Goal: Information Seeking & Learning: Find specific fact

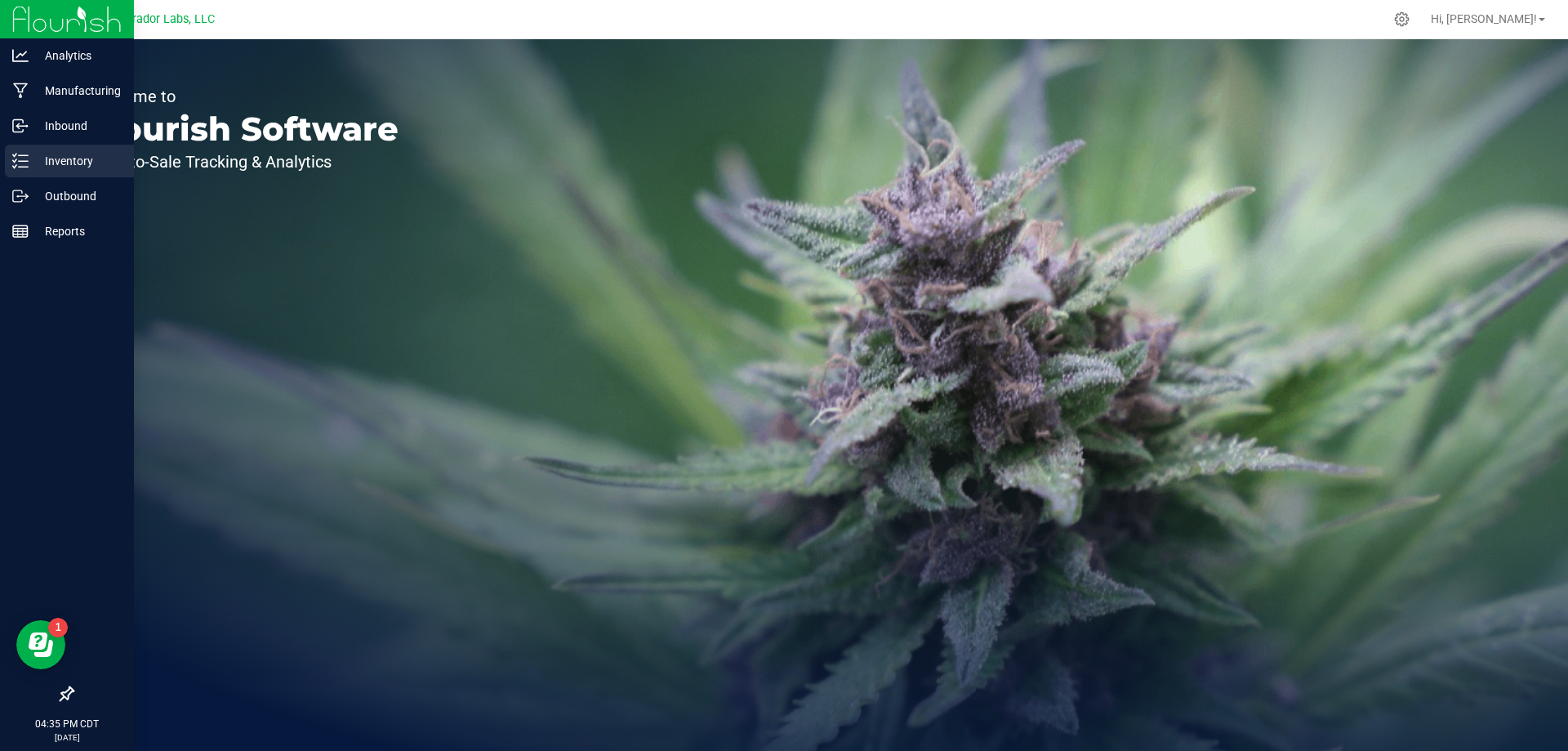
click at [27, 165] on icon at bounding box center [20, 161] width 16 height 16
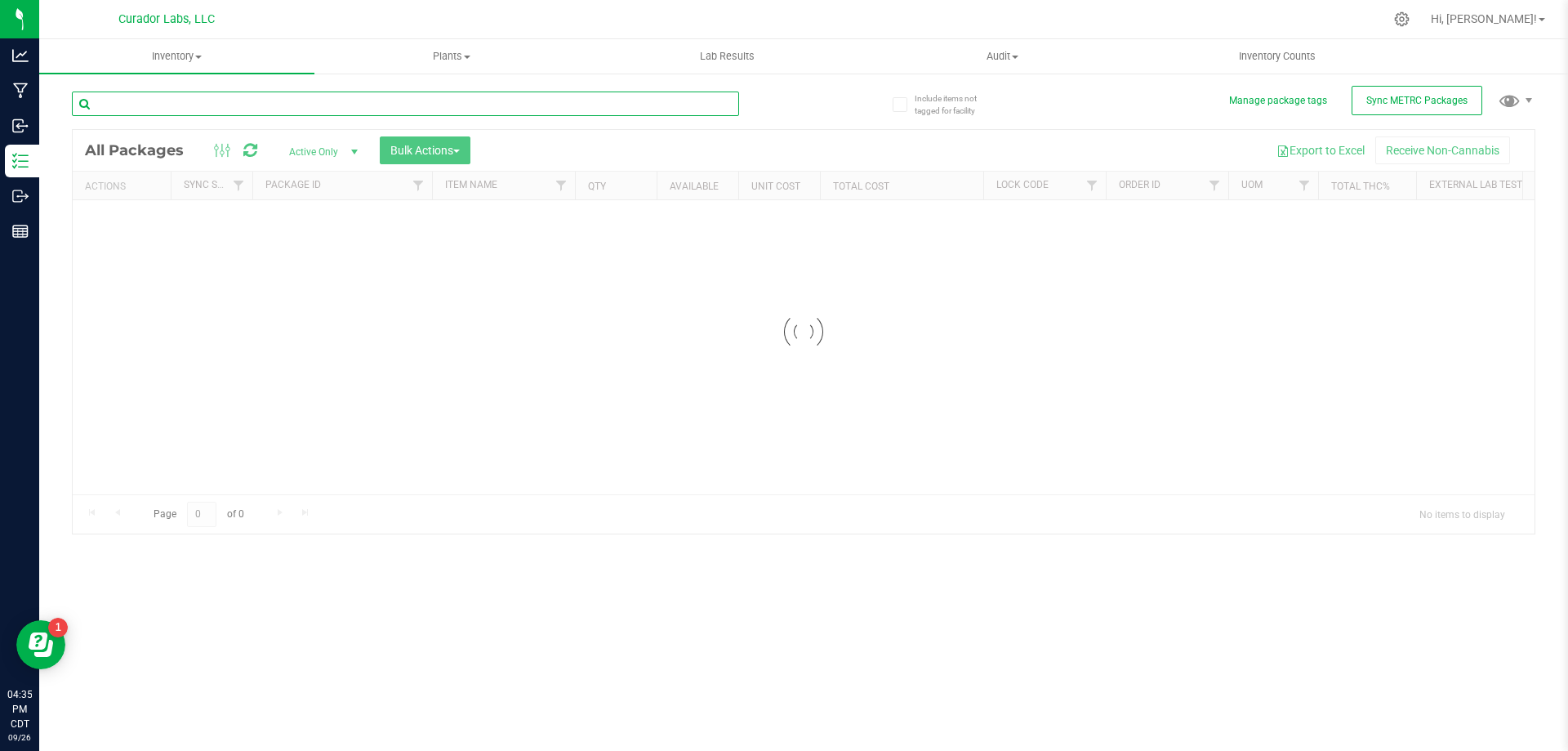
click at [164, 105] on input "text" at bounding box center [406, 104] width 667 height 25
type input "vigo"
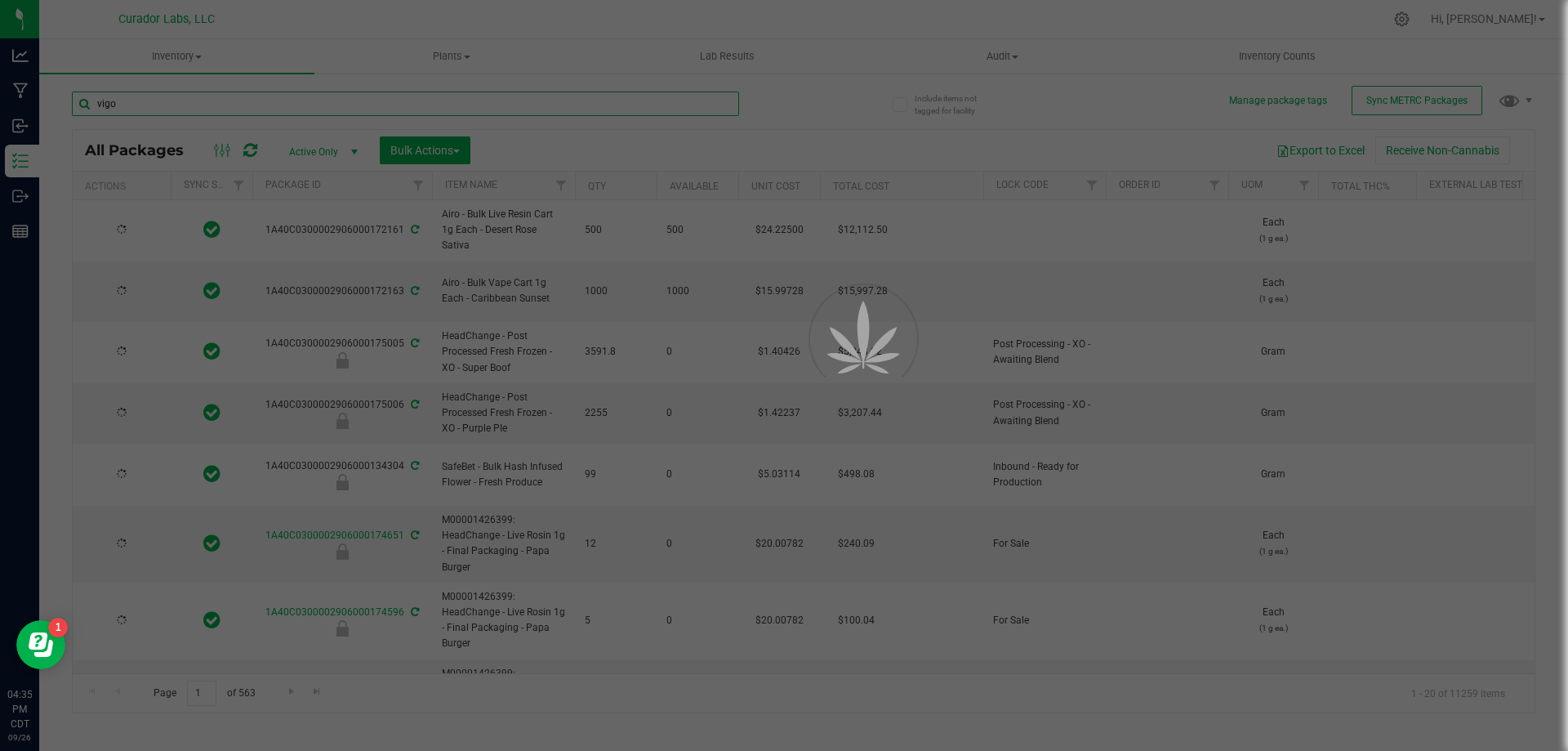
type input "[DATE]"
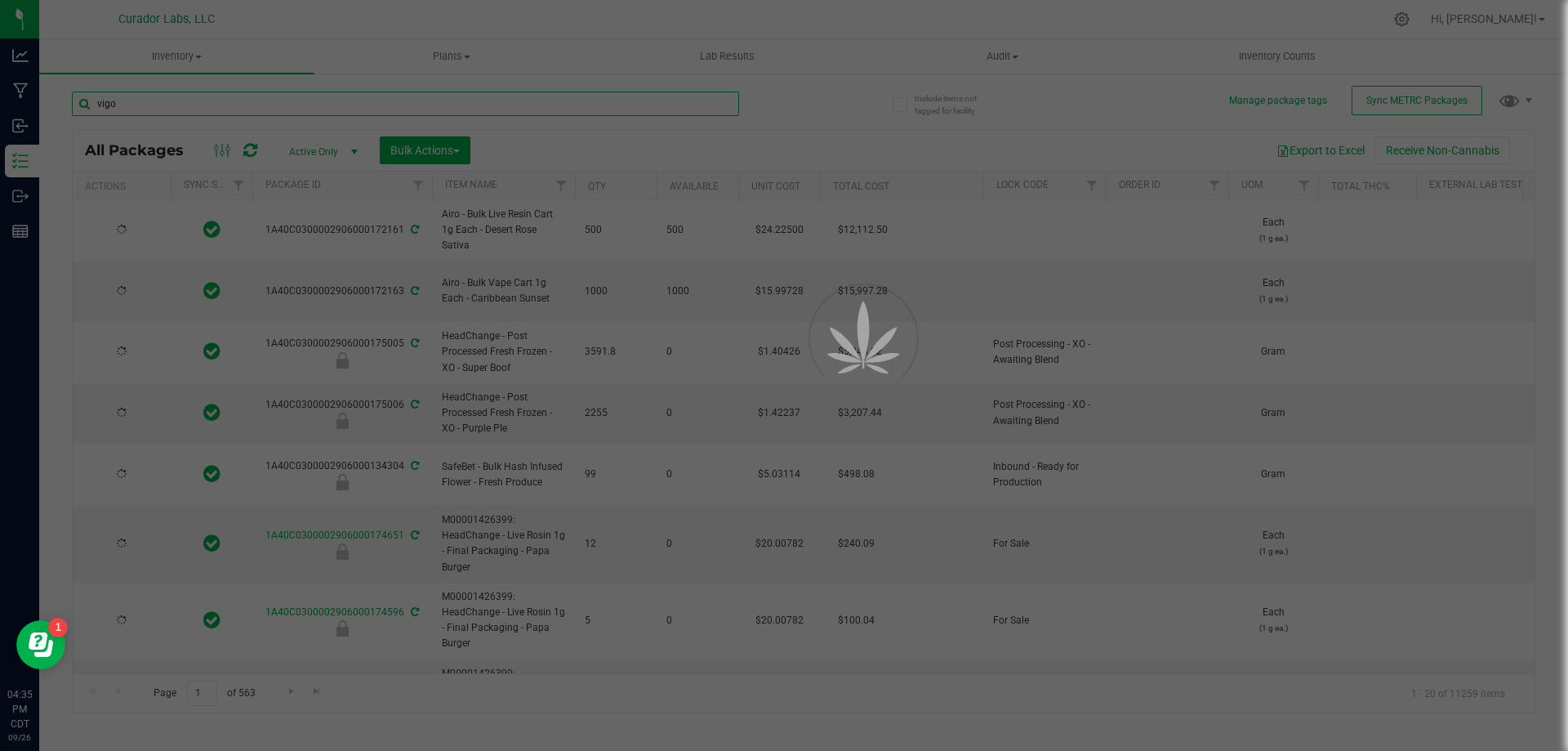
type input "[DATE]"
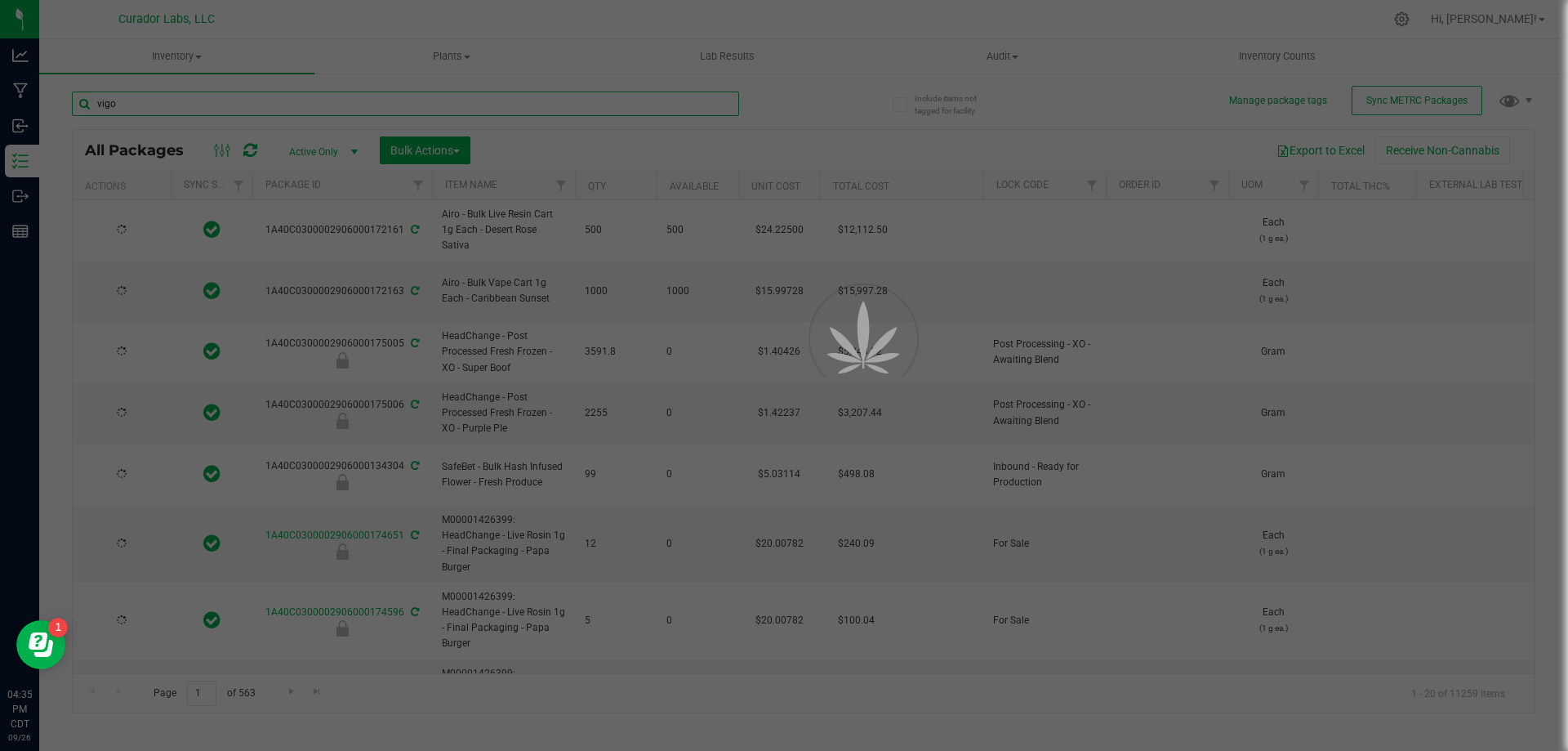
type input "[DATE]"
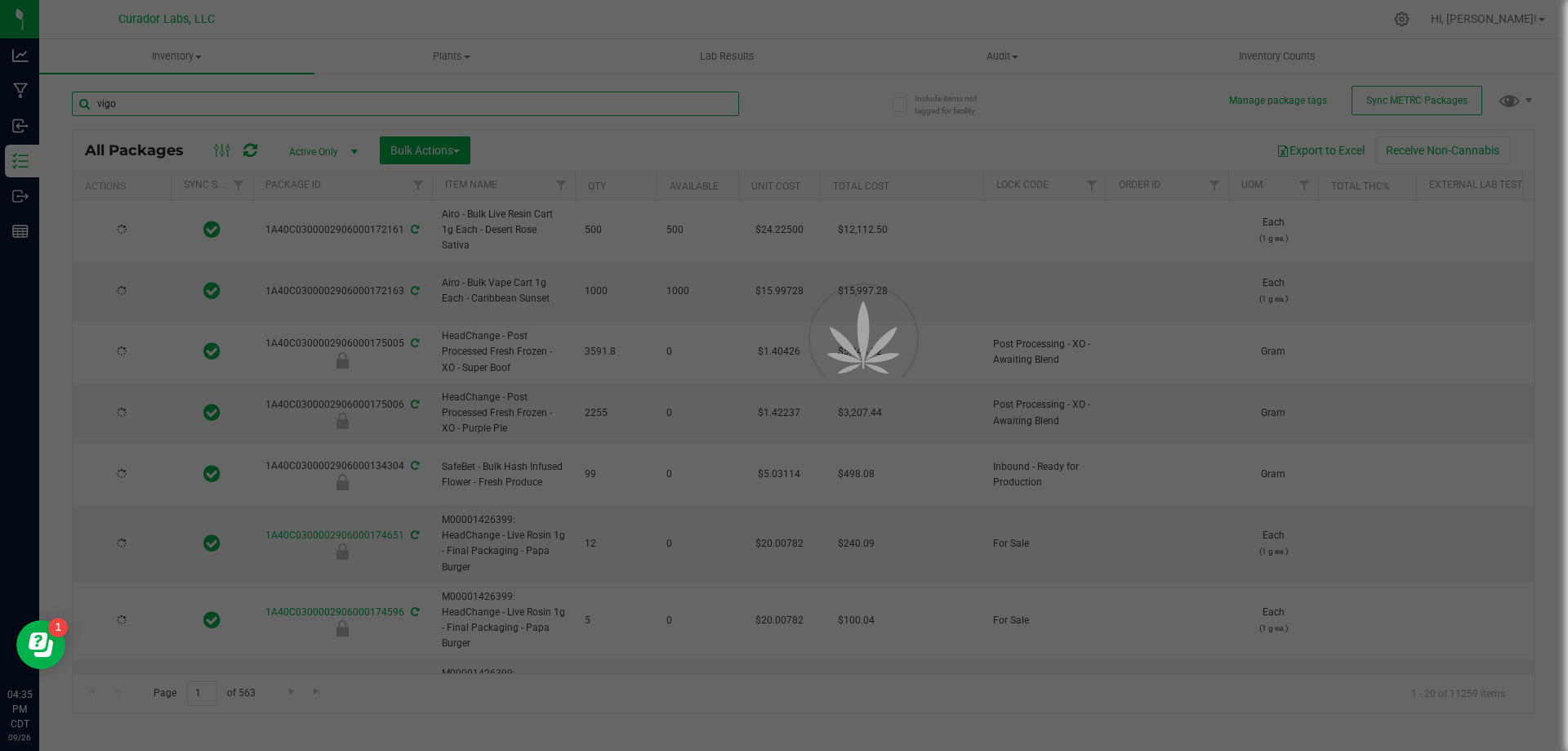
type input "[DATE]"
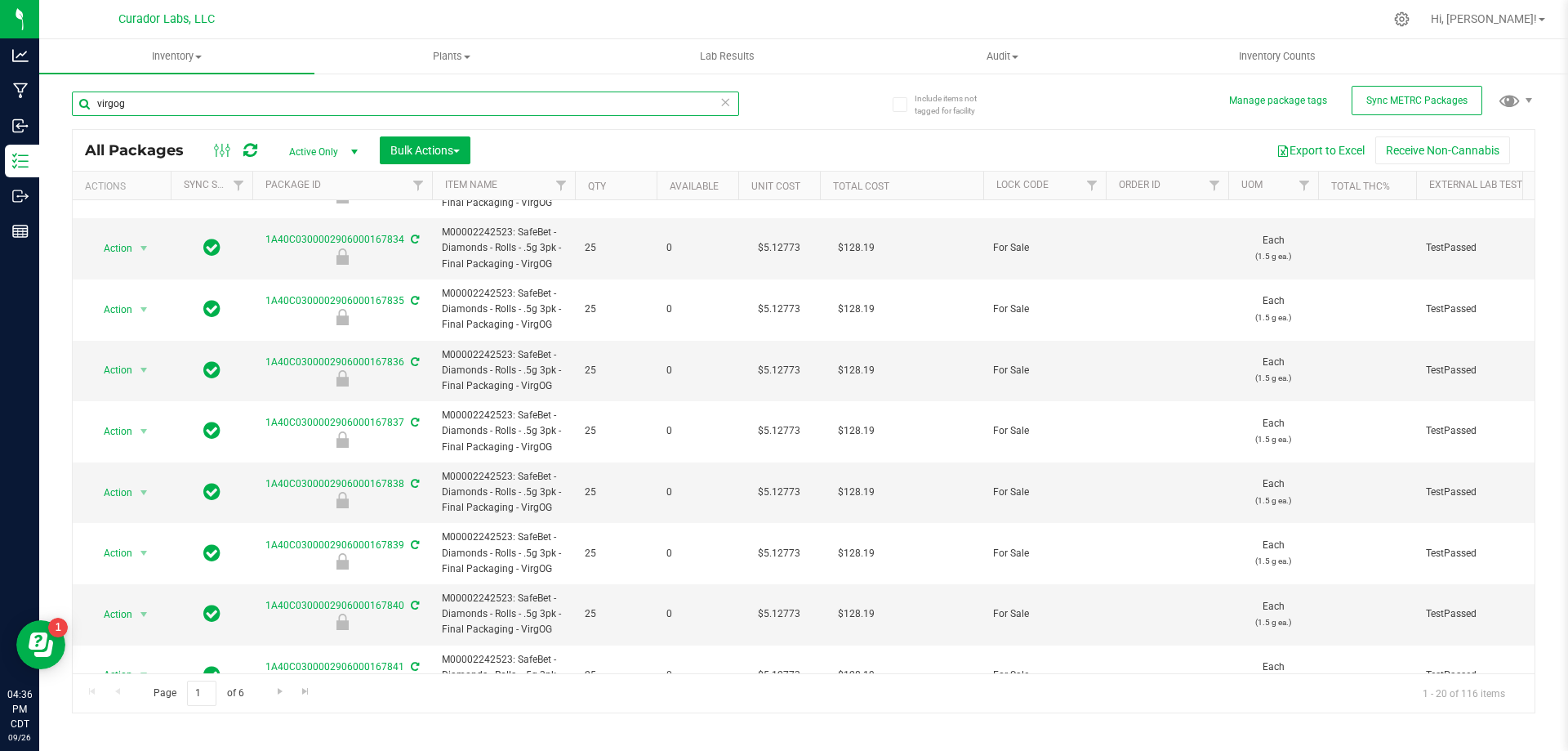
scroll to position [758, 0]
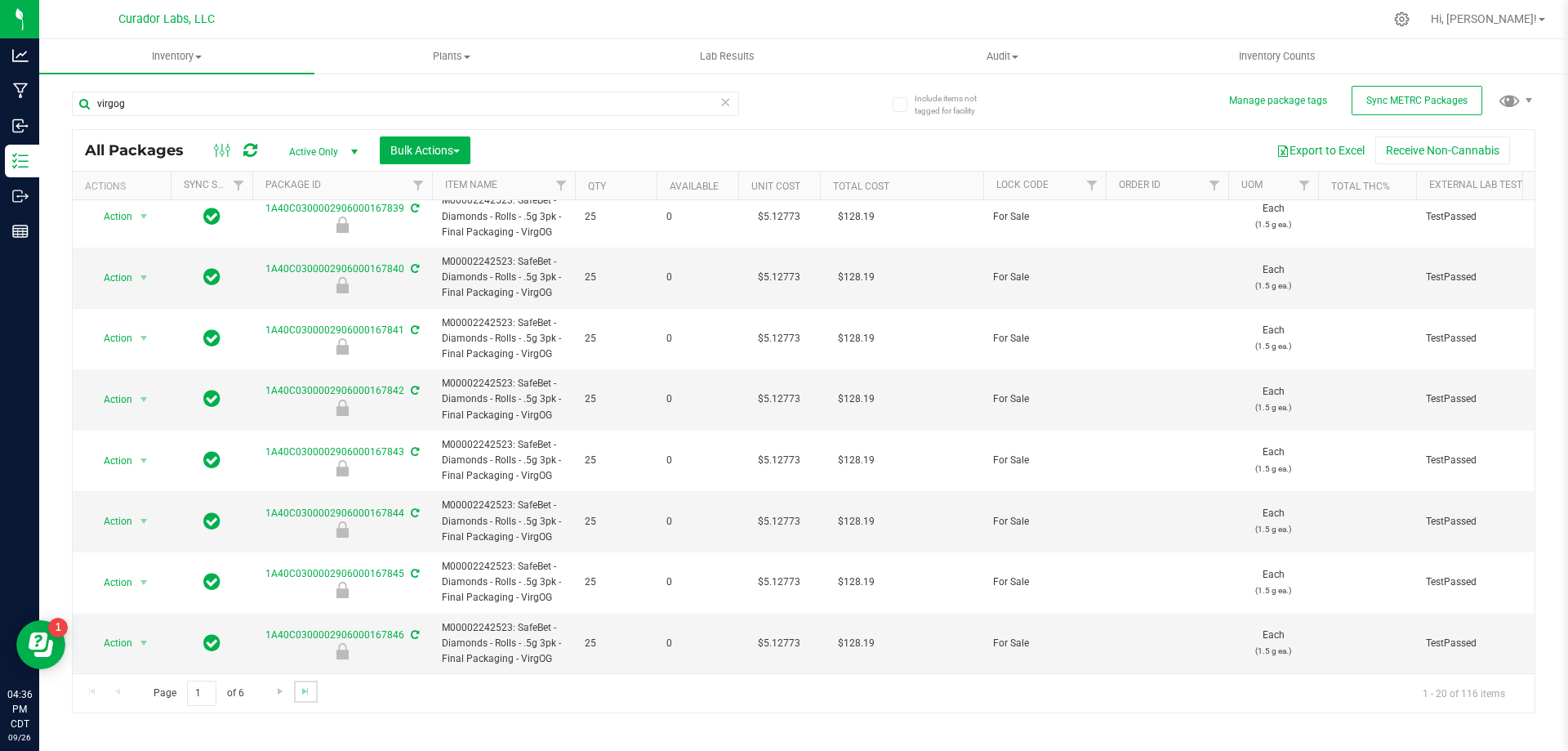
click at [310, 698] on link "Go to the last page" at bounding box center [305, 691] width 24 height 22
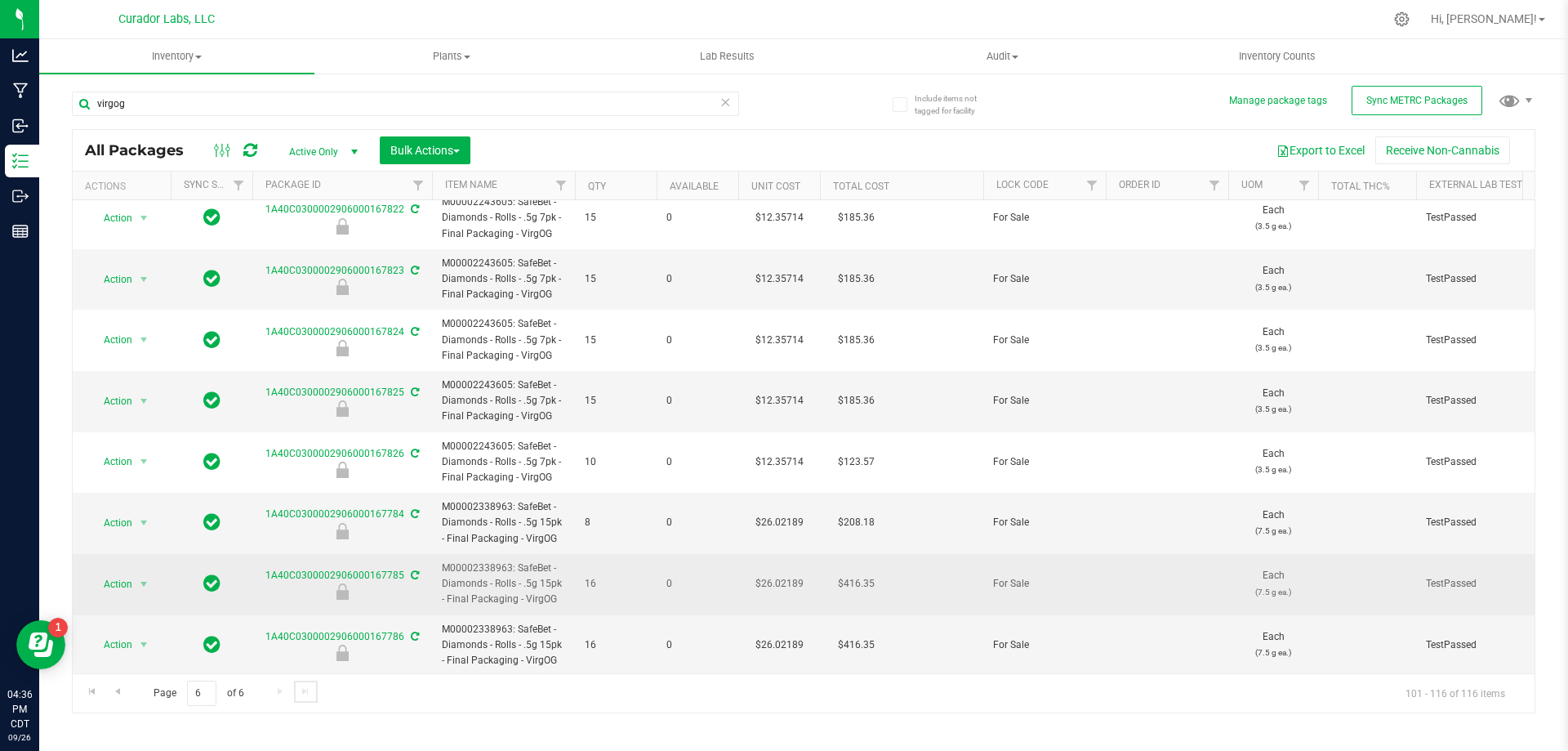
scroll to position [408, 0]
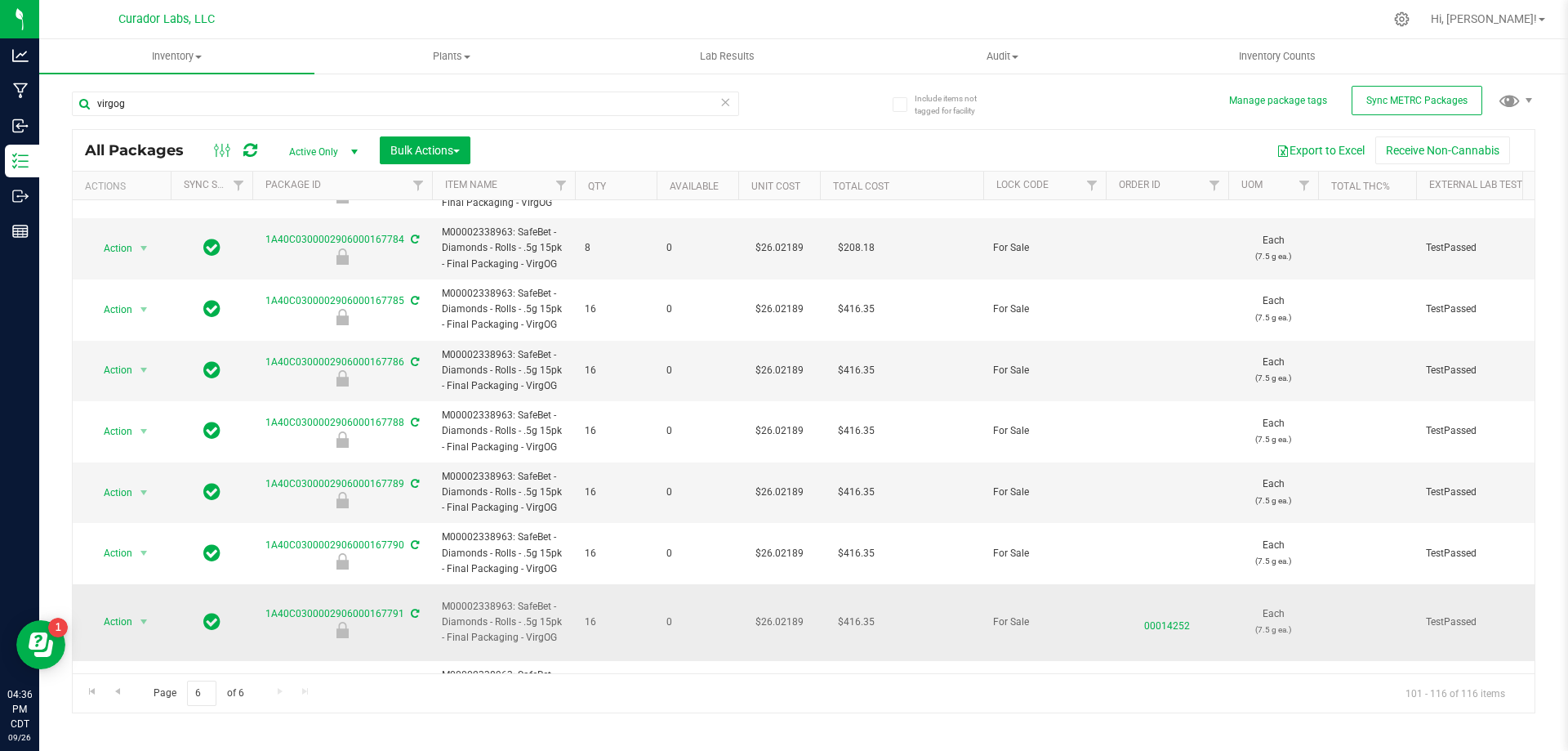
drag, startPoint x: 438, startPoint y: 595, endPoint x: 559, endPoint y: 629, distance: 125.7
click at [559, 629] on td "M00002338963: SafeBet - Diamonds - Rolls - .5g 15pk - Final Packaging - VirgOG" at bounding box center [503, 623] width 143 height 77
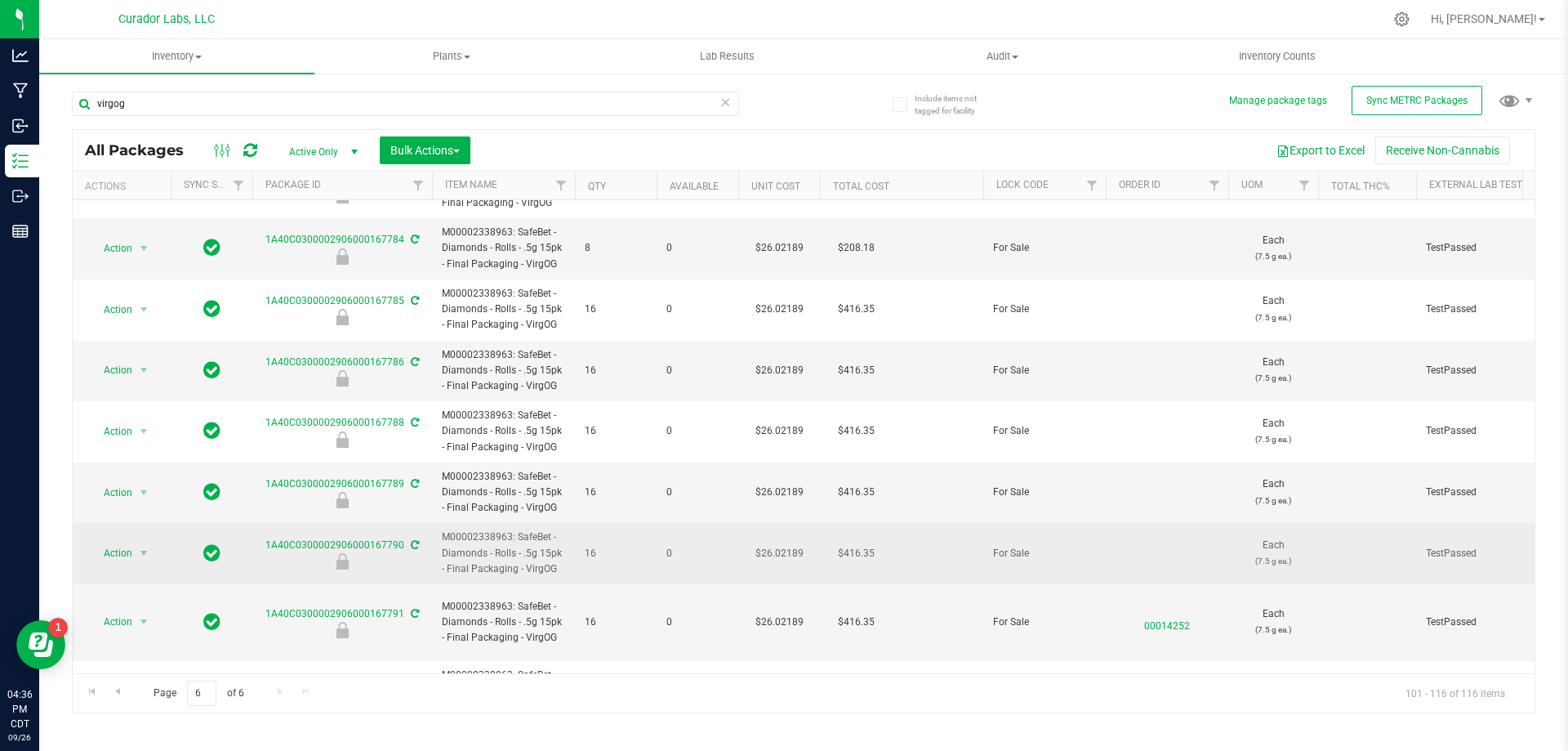
copy span "M00002338963: SafeBet - Diamonds - Rolls - .5g 15pk - Final Packaging - VirgOG"
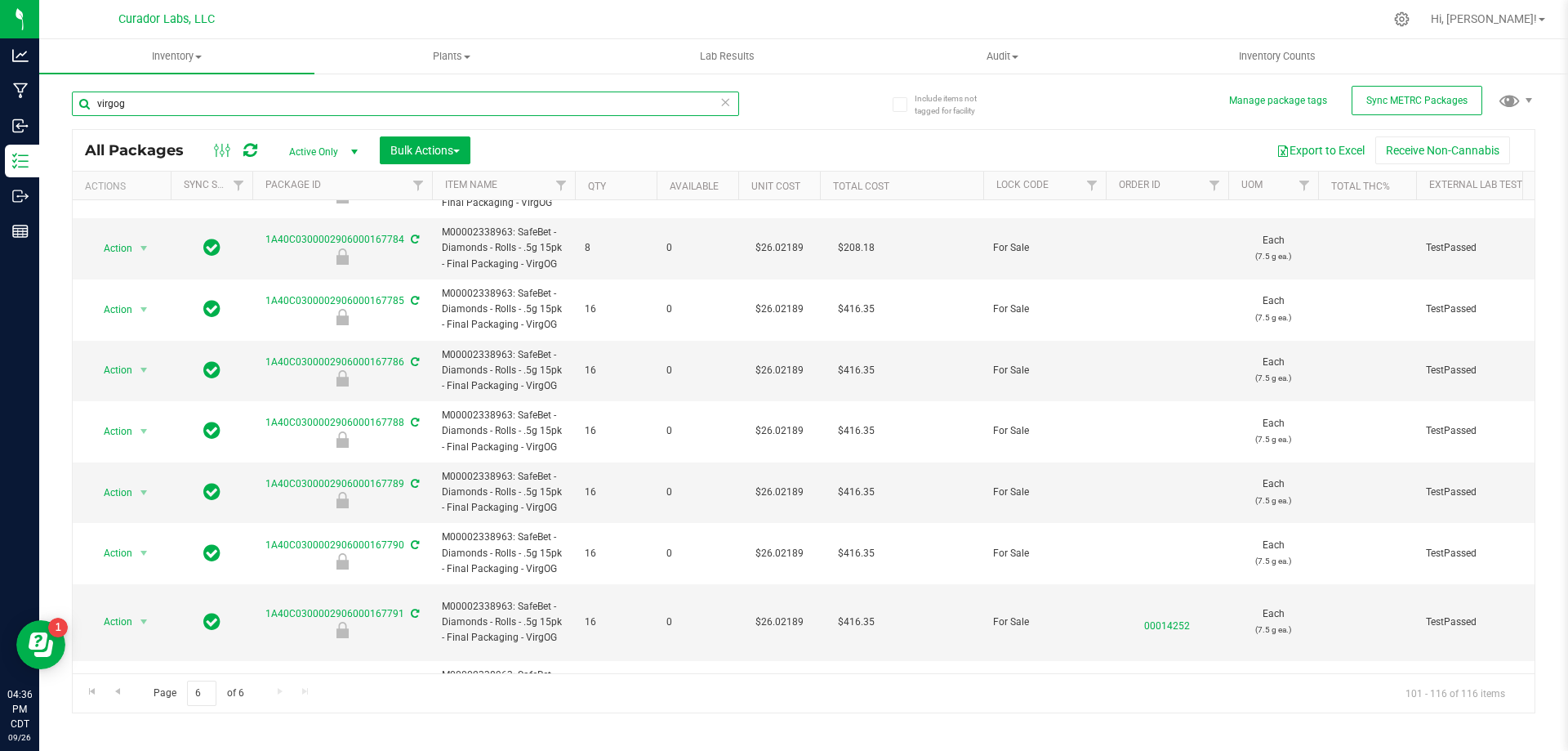
click at [341, 109] on input "virgog" at bounding box center [406, 104] width 667 height 25
paste input "M00002338963: SafeBet - Diamonds - Rolls - .5g 15pk - Final Packaging - VirgOG"
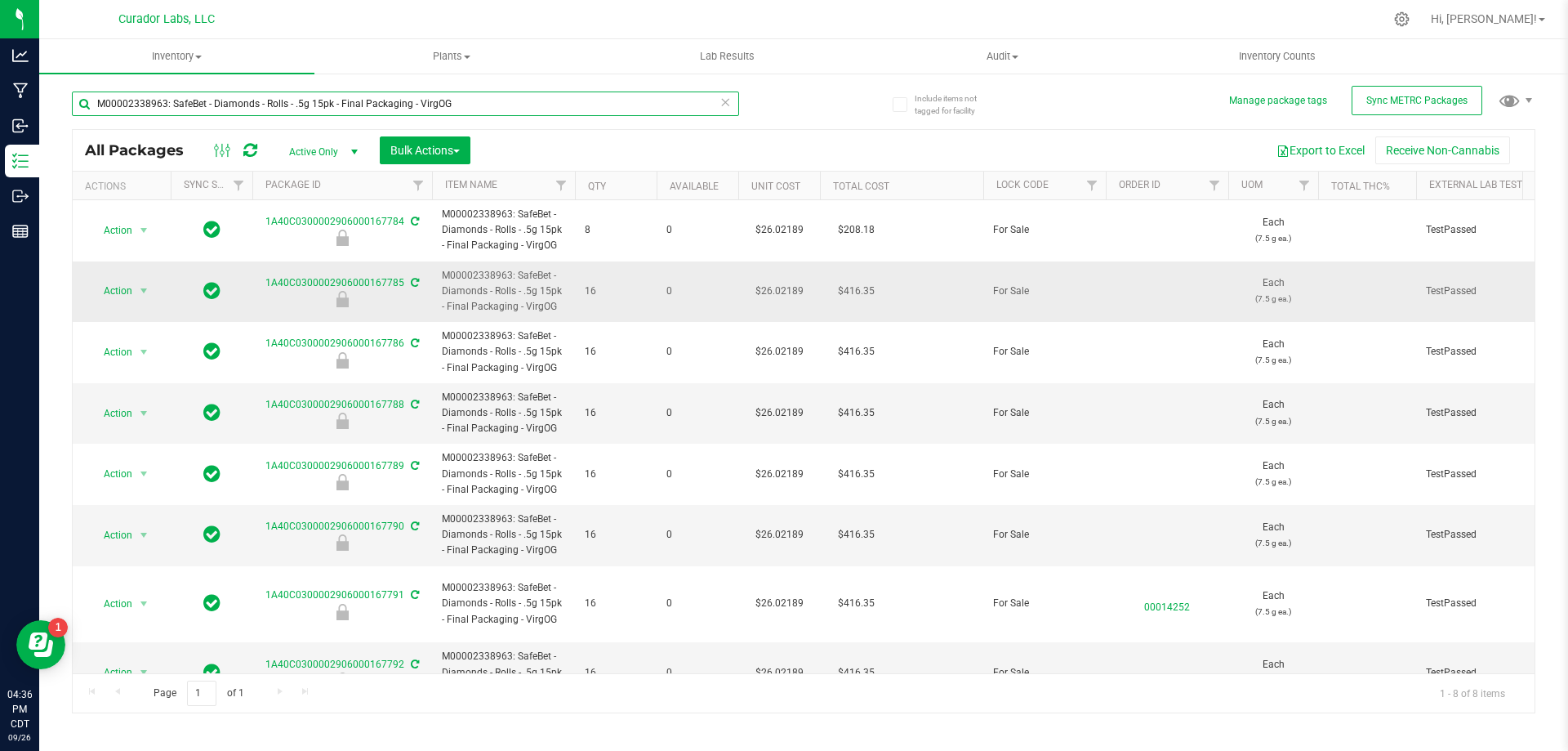
type input "M00002338963: SafeBet - Diamonds - Rolls - .5g 15pk - Final Packaging - VirgOG"
drag, startPoint x: 703, startPoint y: 289, endPoint x: 664, endPoint y: 531, distance: 245.1
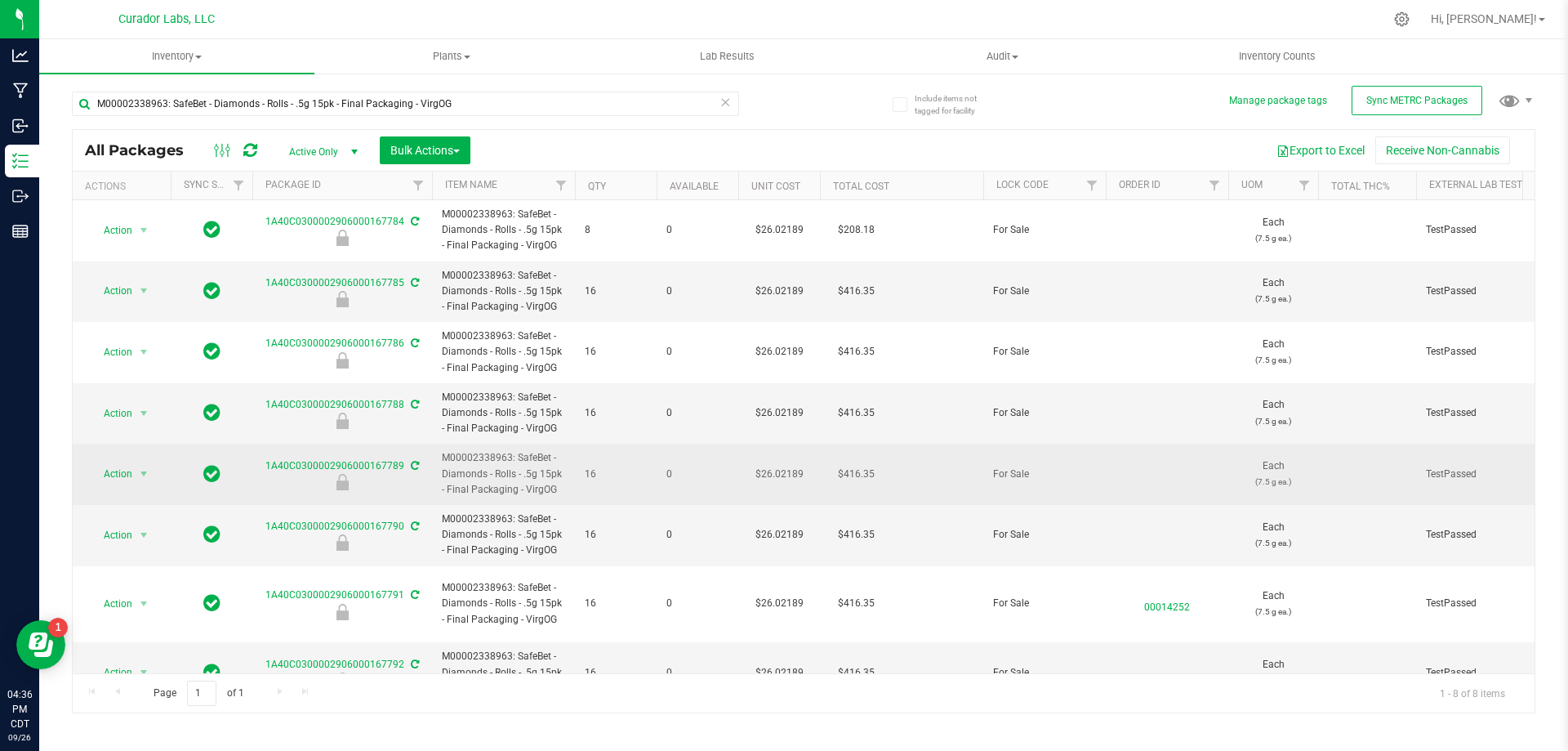
scroll to position [26, 0]
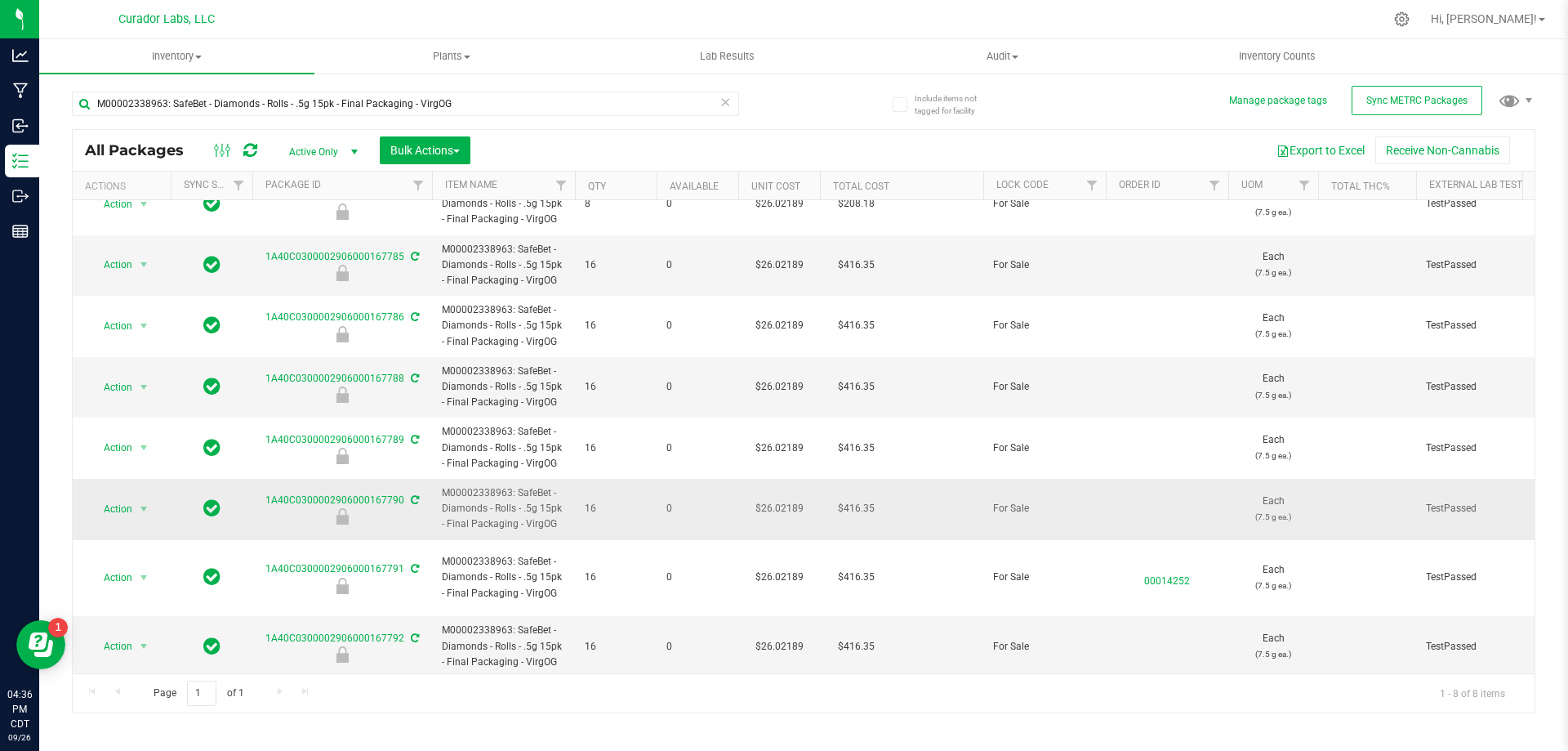
click at [796, 509] on td "$26.02189" at bounding box center [780, 509] width 82 height 61
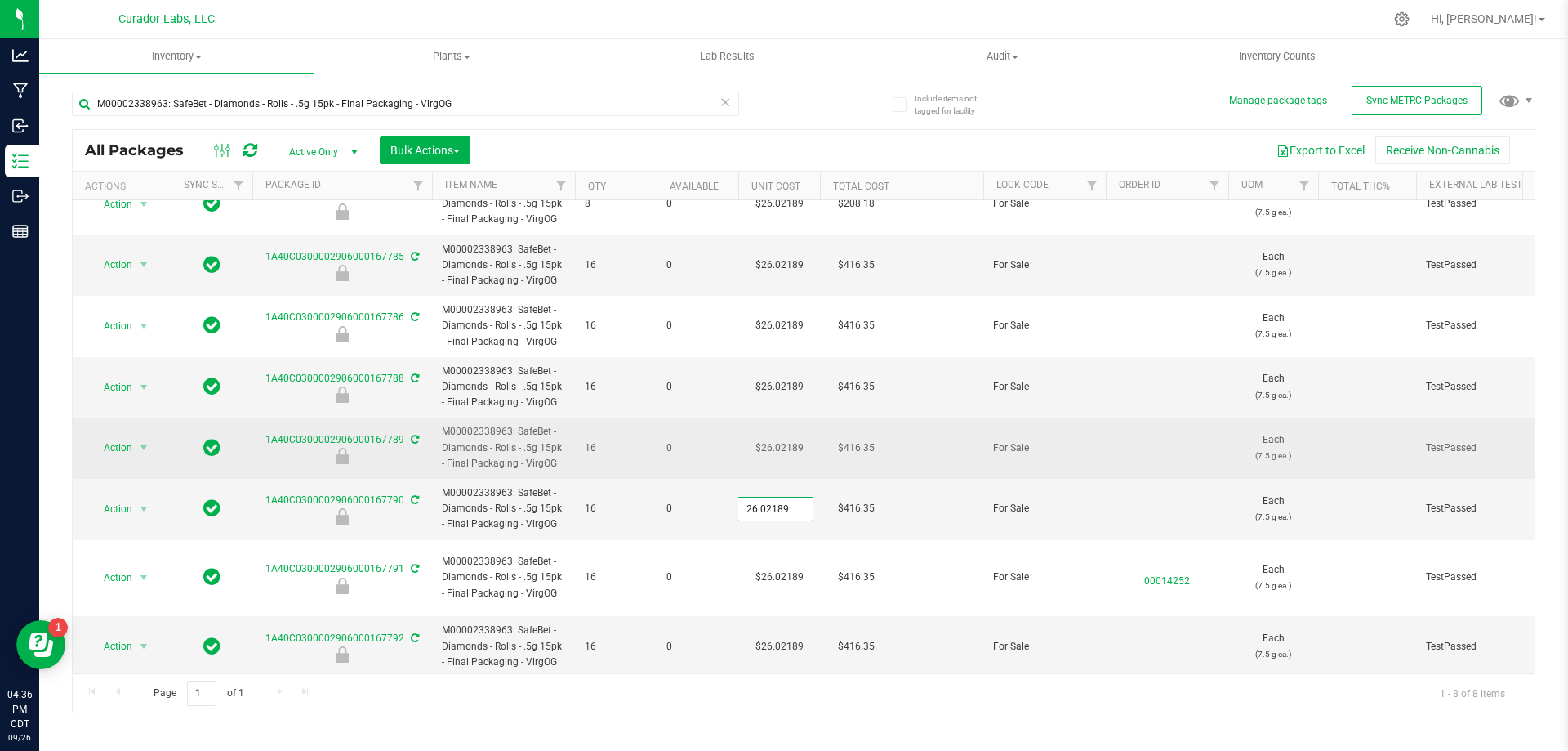
click at [678, 420] on td "0" at bounding box center [698, 447] width 82 height 61
